Goal: Download file/media

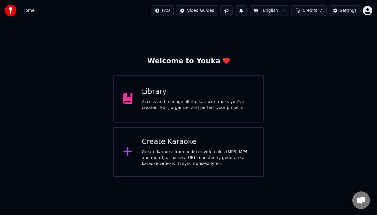
click at [182, 111] on div "Library Access and manage all the karaoke tracks you’ve created. Edit, organize…" at bounding box center [188, 98] width 151 height 47
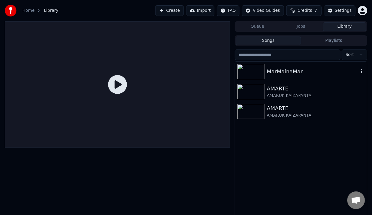
click at [363, 72] on icon "button" at bounding box center [362, 71] width 6 height 5
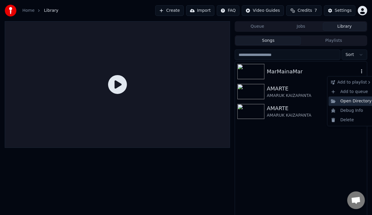
click at [361, 103] on div "Open Directory" at bounding box center [351, 101] width 45 height 9
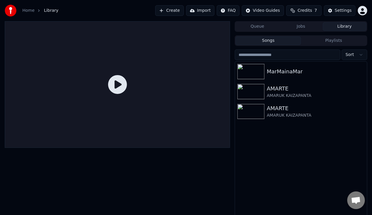
click at [209, 10] on button "Import" at bounding box center [200, 10] width 28 height 11
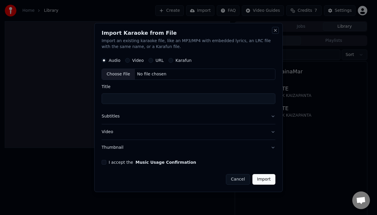
click at [277, 31] on button "Close" at bounding box center [275, 30] width 5 height 5
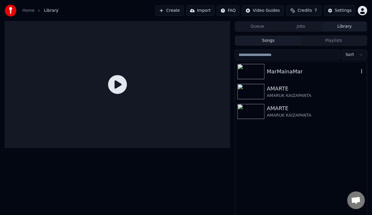
click at [326, 73] on div "MarMainaMar" at bounding box center [313, 72] width 92 height 8
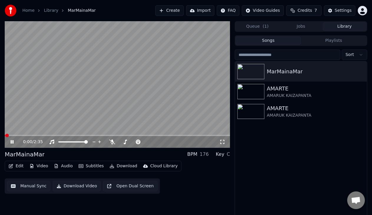
click at [13, 143] on icon at bounding box center [12, 142] width 3 height 4
click at [121, 168] on button "Download" at bounding box center [123, 166] width 32 height 8
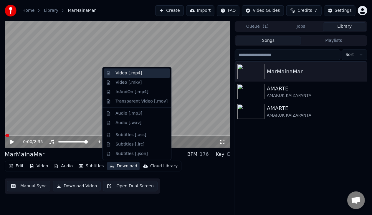
click at [124, 72] on div "Video [.mp4]" at bounding box center [129, 73] width 27 height 6
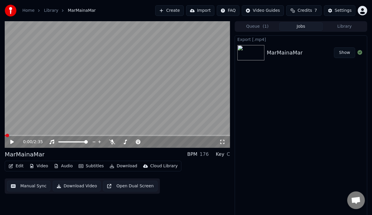
click at [340, 54] on button "Show" at bounding box center [344, 52] width 21 height 11
click at [112, 143] on icon at bounding box center [112, 142] width 6 height 5
click at [9, 142] on div "0:00 / 2:35" at bounding box center [117, 142] width 221 height 6
click at [13, 142] on icon at bounding box center [12, 142] width 4 height 4
click at [13, 136] on div "0:01 / 2:35" at bounding box center [118, 142] width 226 height 12
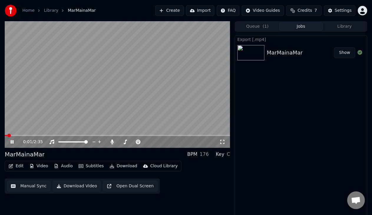
click at [16, 135] on video at bounding box center [118, 84] width 226 height 127
click at [29, 135] on span at bounding box center [118, 135] width 226 height 1
click at [11, 143] on icon at bounding box center [12, 142] width 4 height 4
click at [11, 143] on icon at bounding box center [16, 142] width 14 height 5
click at [121, 167] on button "Download" at bounding box center [123, 166] width 32 height 8
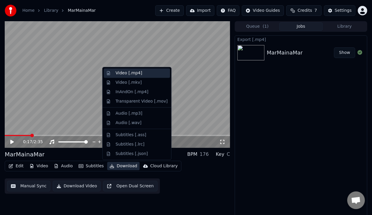
click at [126, 73] on div "Video [.mp4]" at bounding box center [129, 73] width 27 height 6
